Goal: Information Seeking & Learning: Learn about a topic

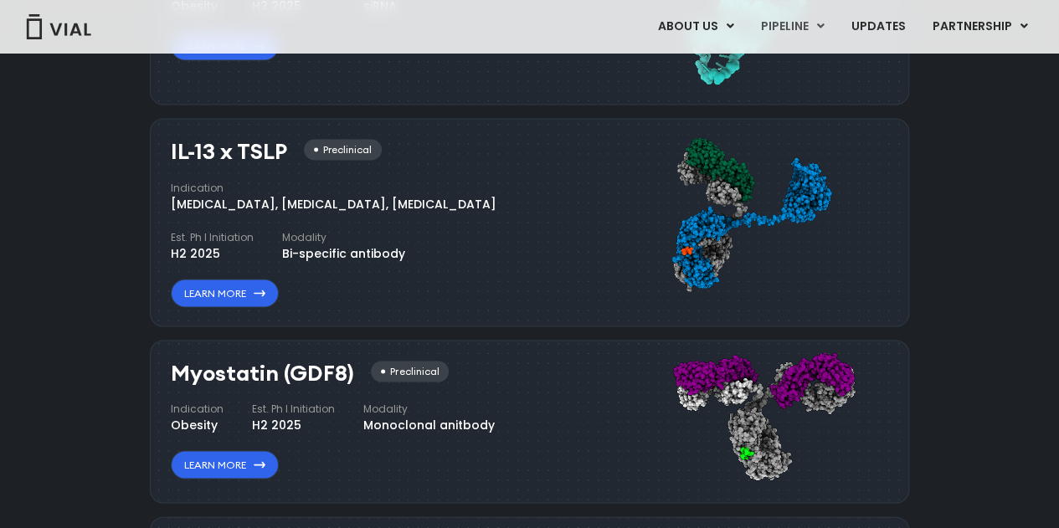
scroll to position [1481, 0]
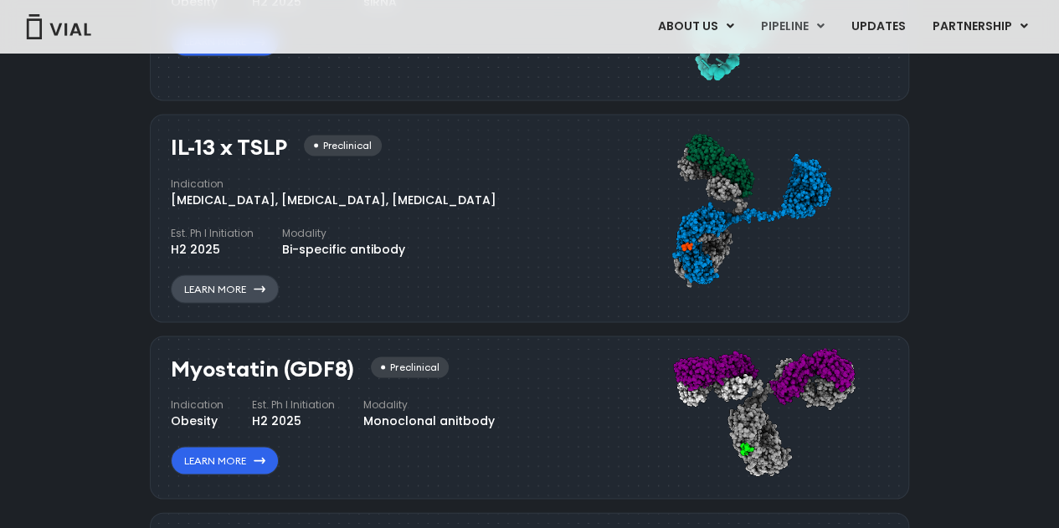
click at [238, 286] on link "Learn More" at bounding box center [225, 289] width 108 height 28
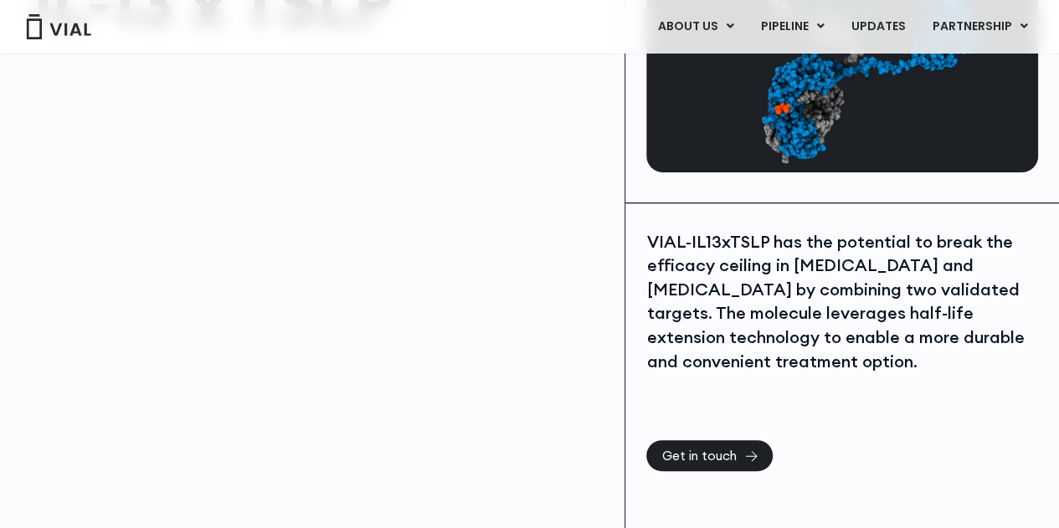
scroll to position [181, 0]
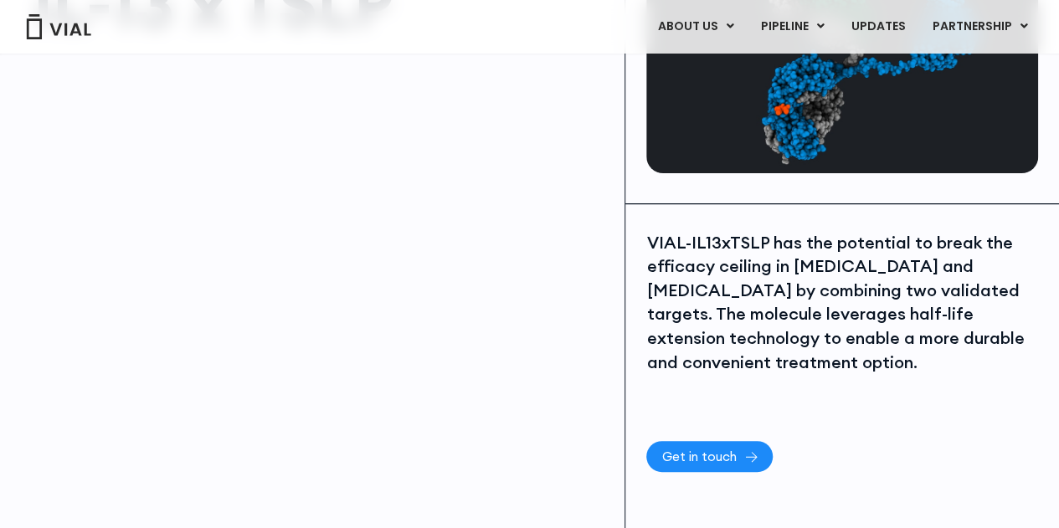
click at [704, 455] on span "Get in touch" at bounding box center [699, 457] width 75 height 13
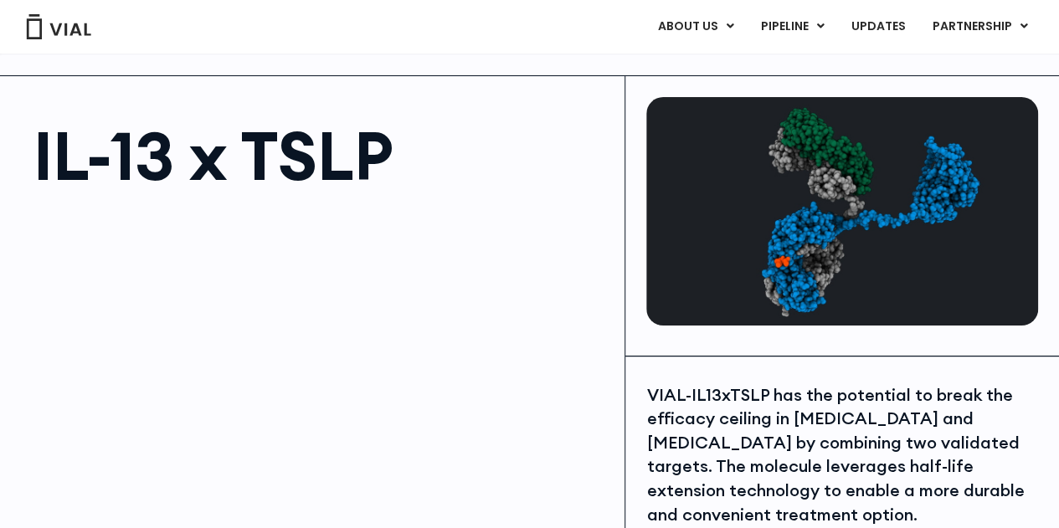
click at [151, 139] on h1 "IL-13 x TSLP" at bounding box center [320, 155] width 575 height 67
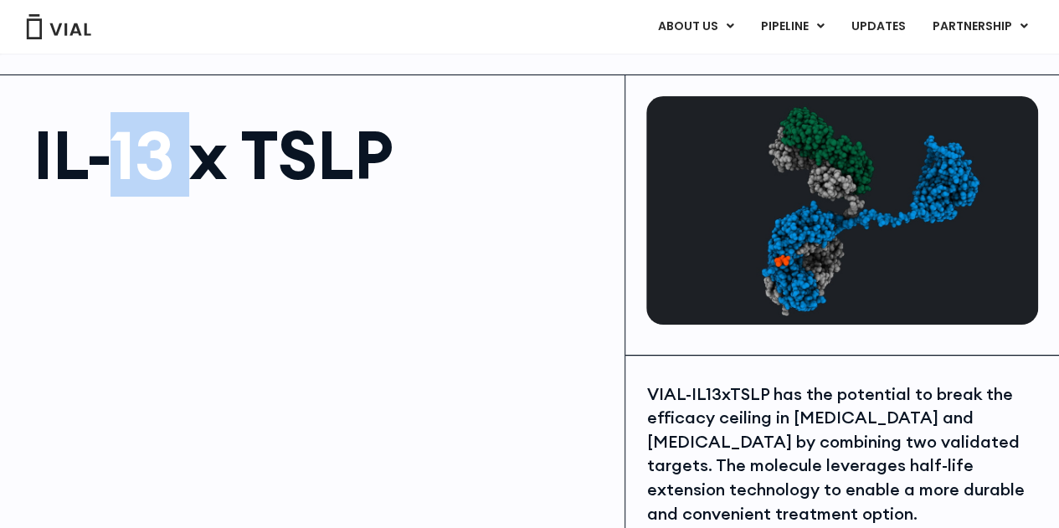
click at [151, 139] on h1 "IL-13 x TSLP" at bounding box center [320, 154] width 575 height 67
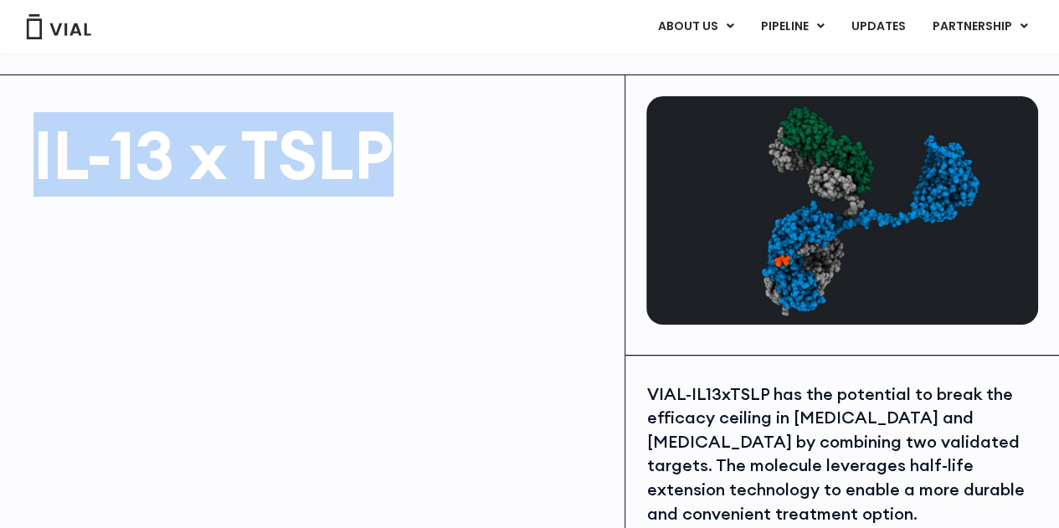
click at [151, 139] on h1 "IL-13 x TSLP" at bounding box center [320, 154] width 575 height 67
copy div "IL-13 x TSLP"
